Goal: Information Seeking & Learning: Learn about a topic

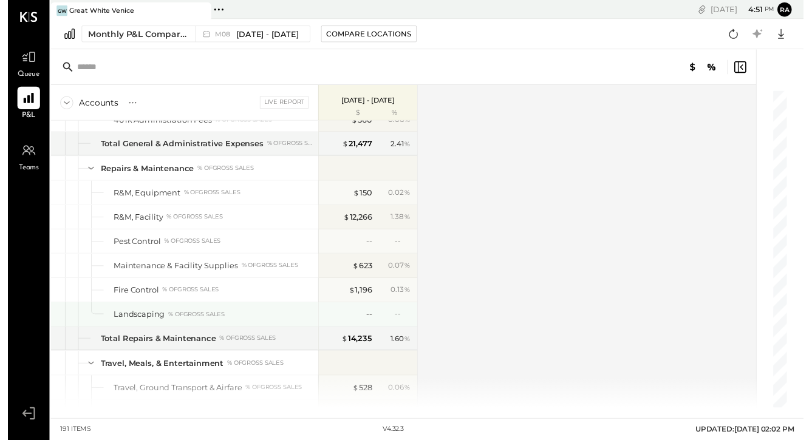
scroll to position [2769, 0]
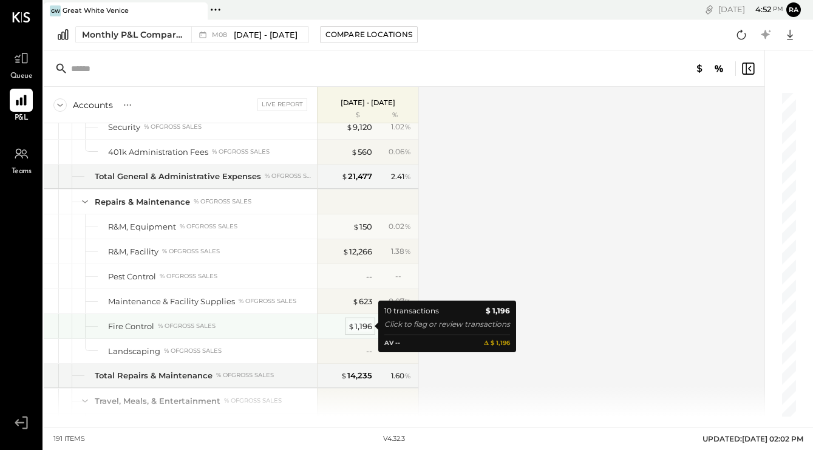
click at [348, 327] on span "$" at bounding box center [351, 326] width 7 height 10
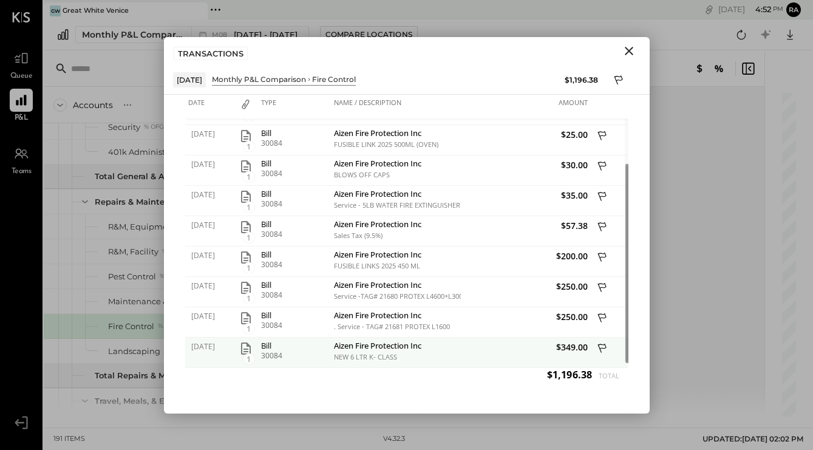
click at [245, 349] on icon "button" at bounding box center [246, 349] width 10 height 12
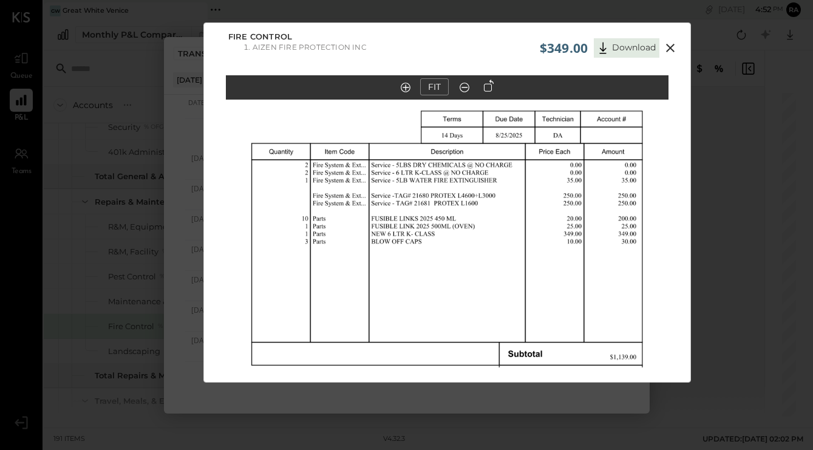
click at [464, 89] on icon at bounding box center [465, 88] width 12 height 16
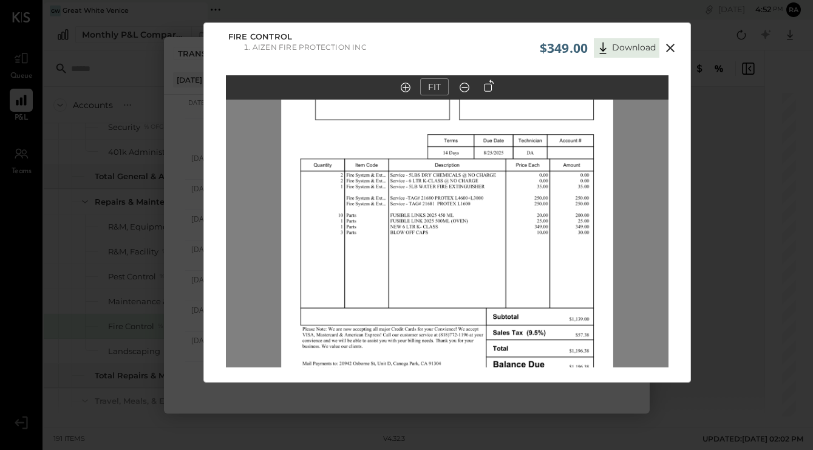
click at [464, 89] on icon at bounding box center [465, 88] width 12 height 16
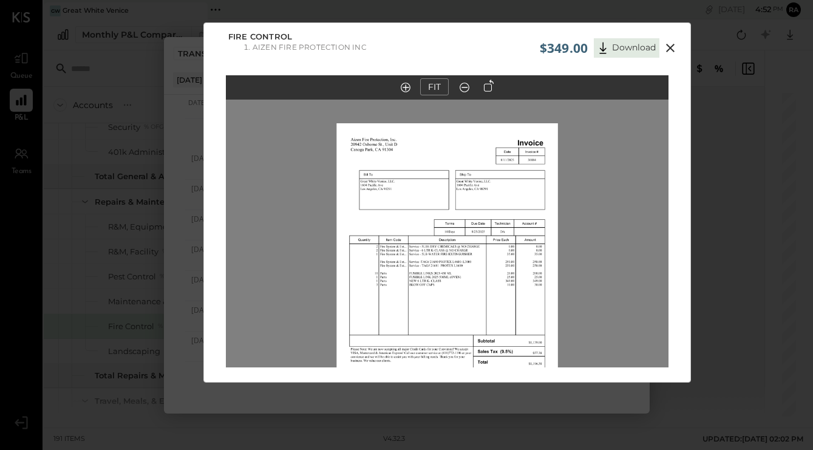
drag, startPoint x: 455, startPoint y: 157, endPoint x: 451, endPoint y: 214, distance: 57.2
click at [452, 216] on img at bounding box center [447, 266] width 222 height 287
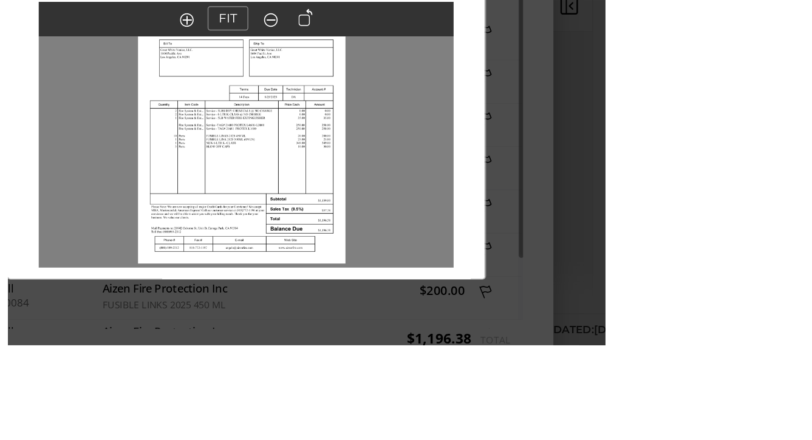
click at [35, 129] on div "$349.00 Download Fire Control Aizen Fire Protection Inc FIT" at bounding box center [279, 154] width 559 height 309
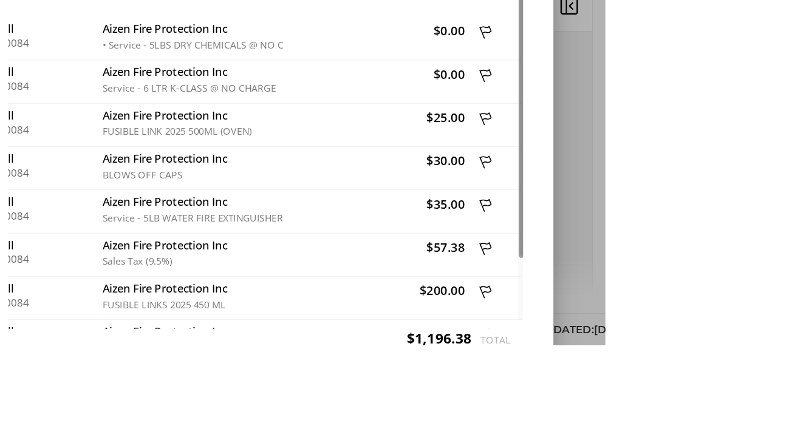
click at [39, 217] on div "R&M, Equipment % of GROSS SALES" at bounding box center [175, 229] width 273 height 24
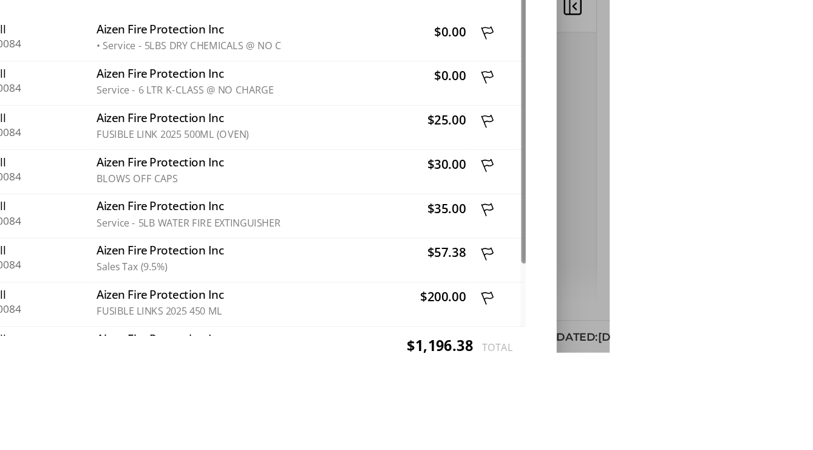
scroll to position [2785, 0]
